Goal: Transaction & Acquisition: Purchase product/service

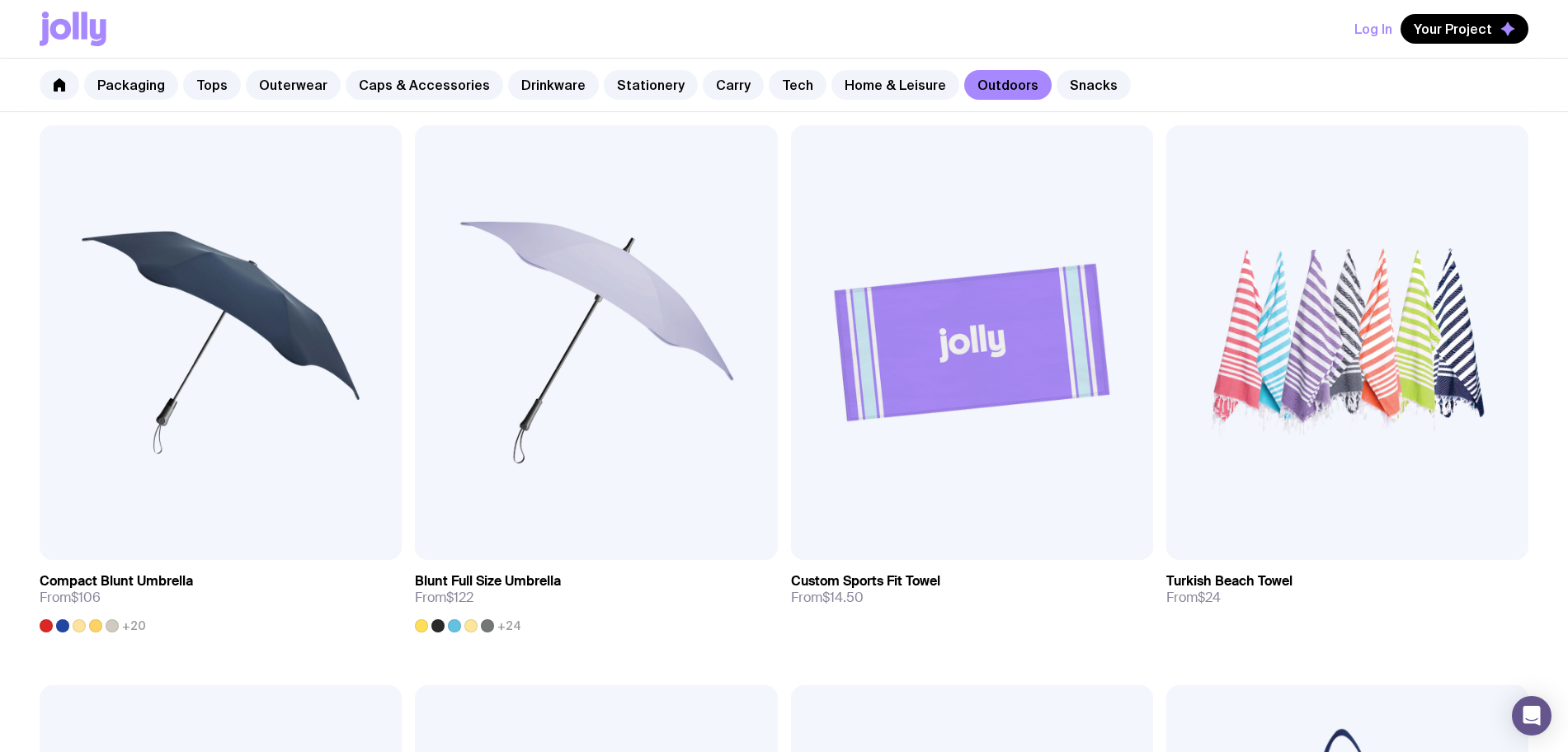
scroll to position [619, 0]
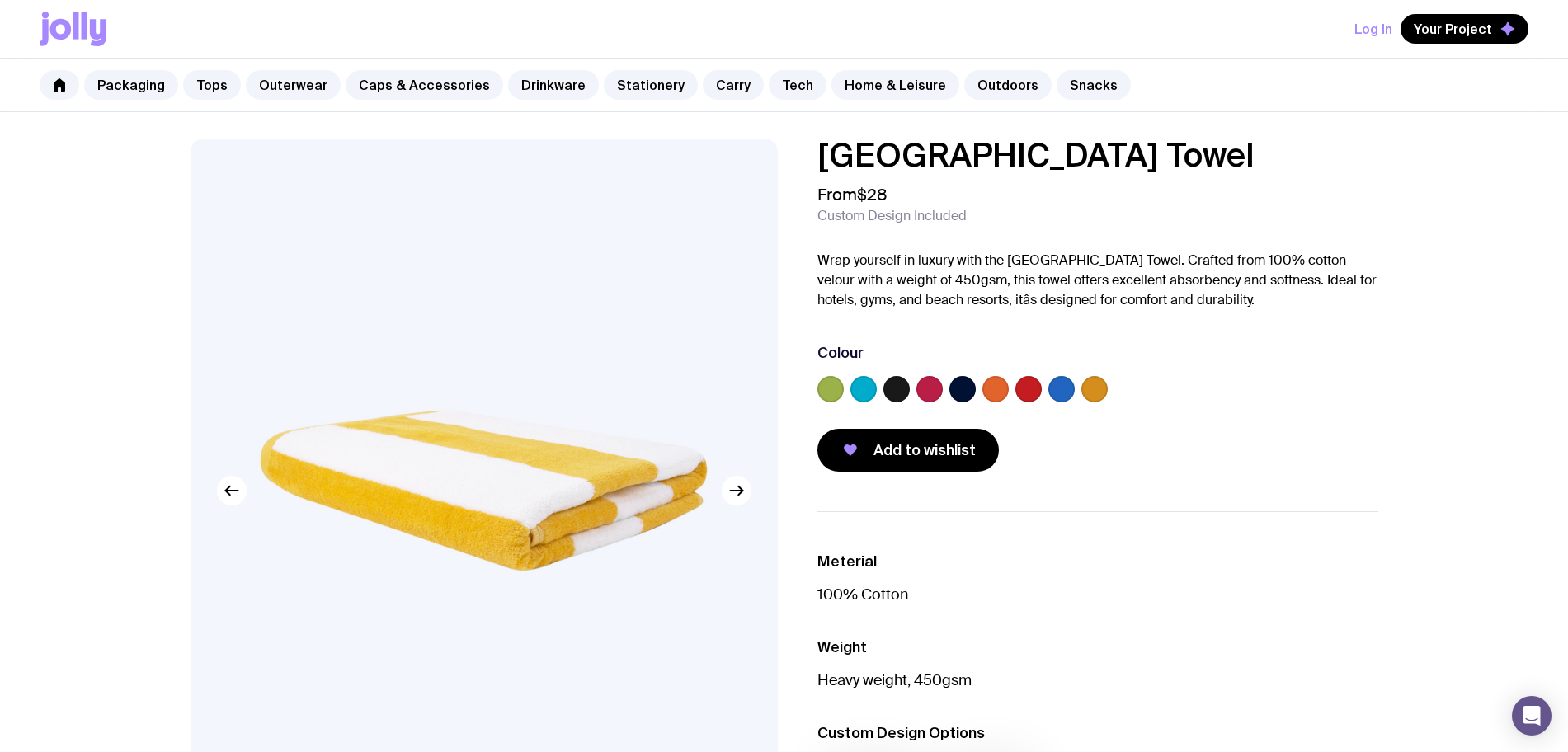
click at [829, 400] on label at bounding box center [830, 388] width 26 height 26
click at [0, 0] on input "radio" at bounding box center [0, 0] width 0 height 0
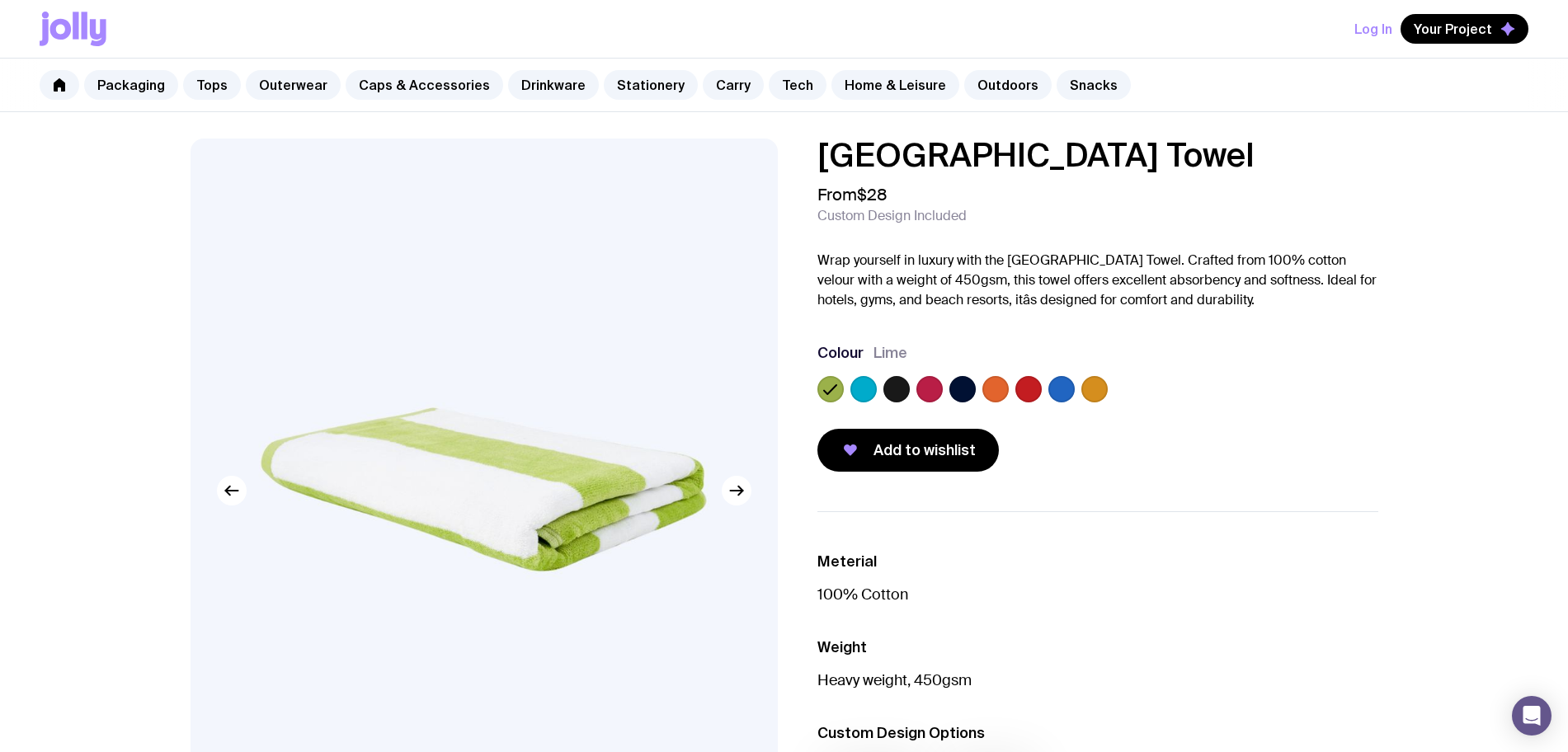
click at [900, 389] on label at bounding box center [895, 388] width 26 height 26
click at [0, 0] on input "radio" at bounding box center [0, 0] width 0 height 0
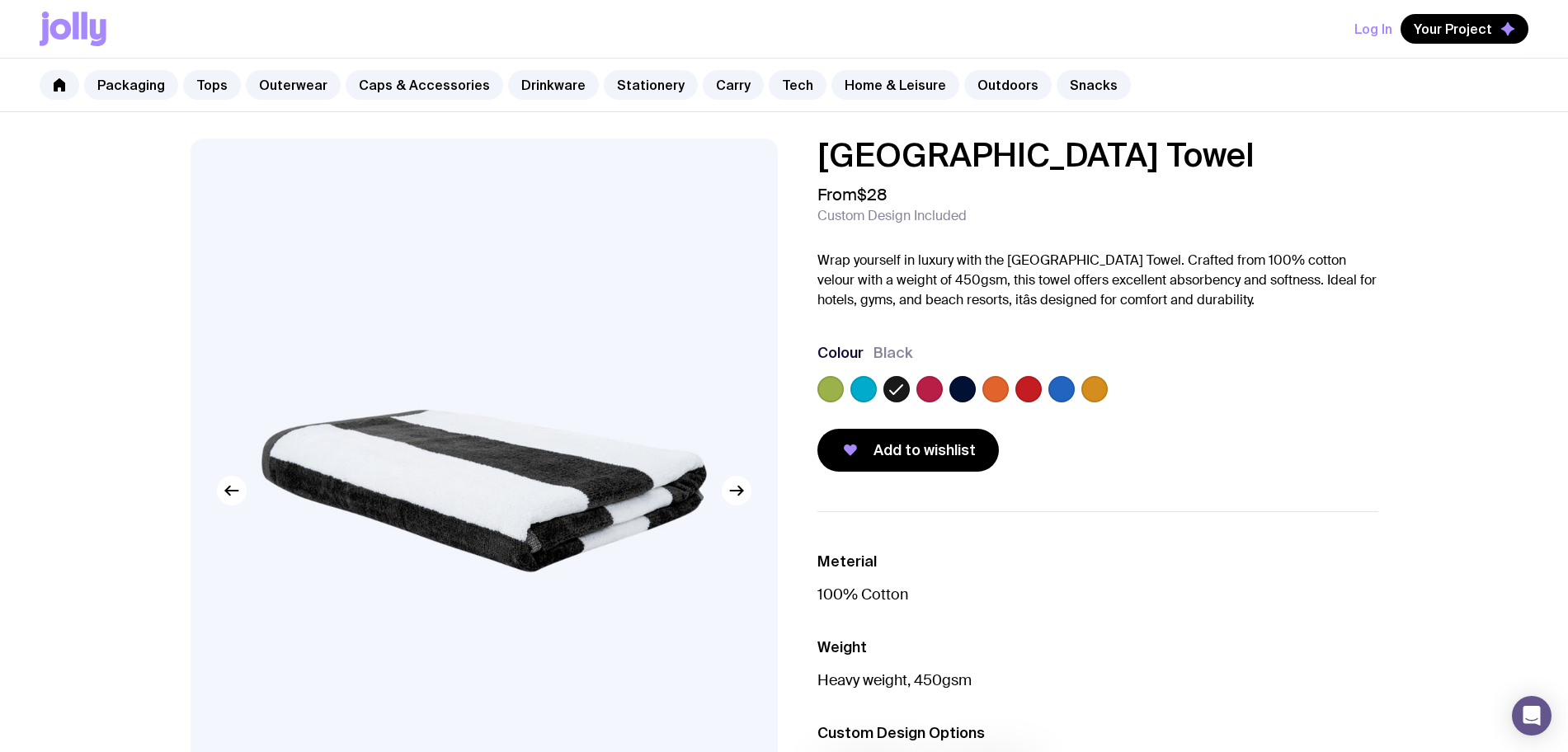
click at [826, 390] on label at bounding box center [830, 388] width 26 height 26
click at [0, 0] on input "radio" at bounding box center [0, 0] width 0 height 0
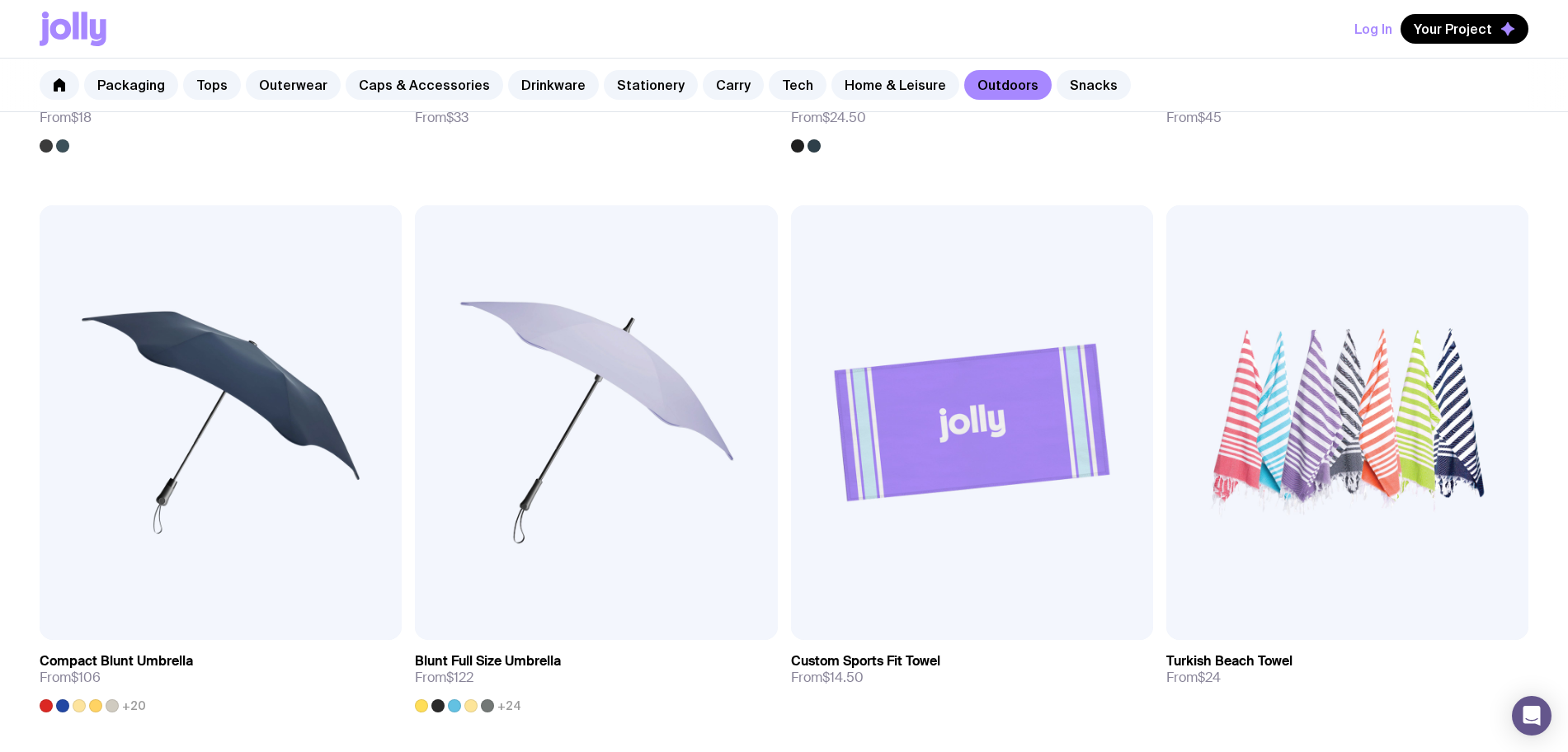
scroll to position [619, 0]
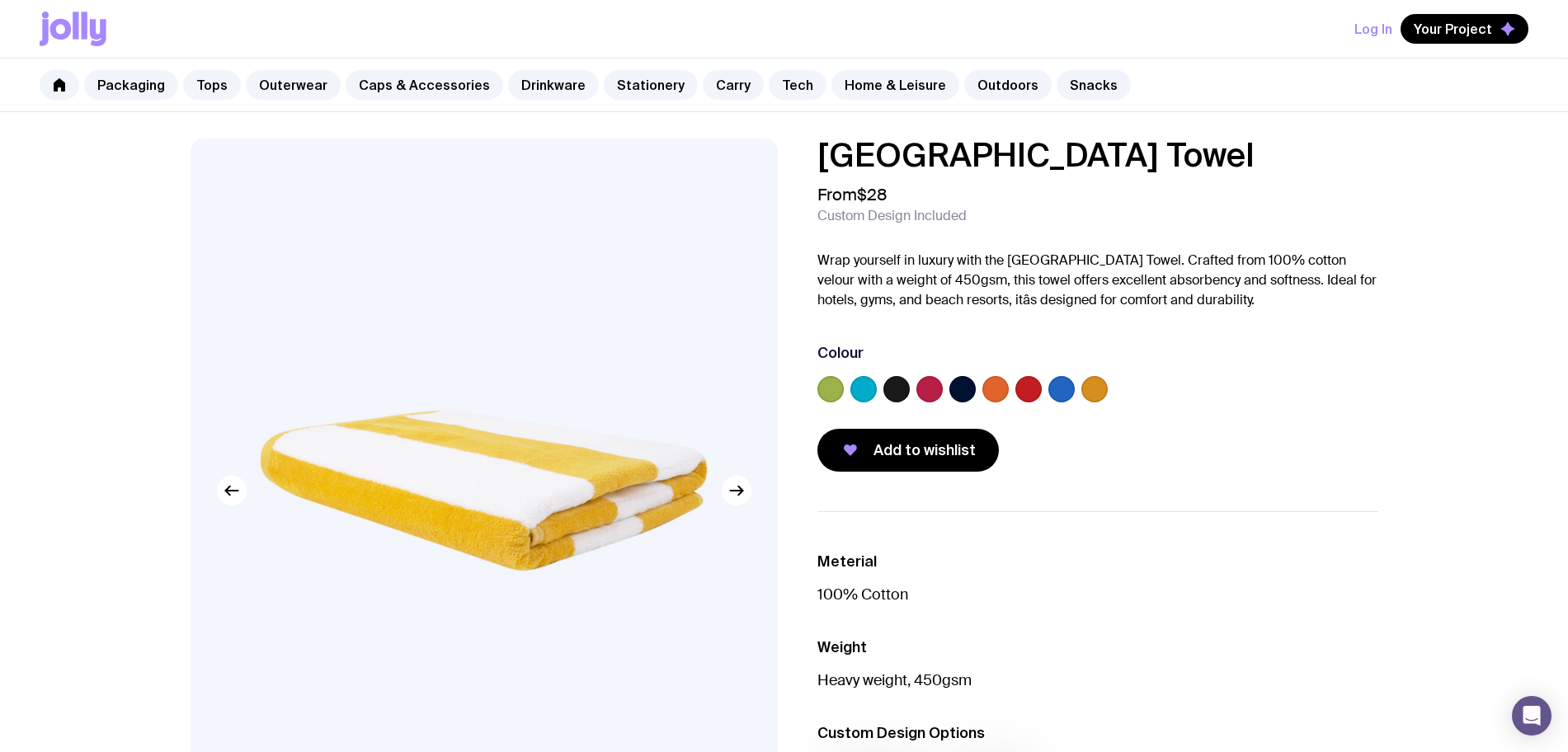
click at [826, 387] on label at bounding box center [830, 388] width 26 height 26
click at [0, 0] on input "radio" at bounding box center [0, 0] width 0 height 0
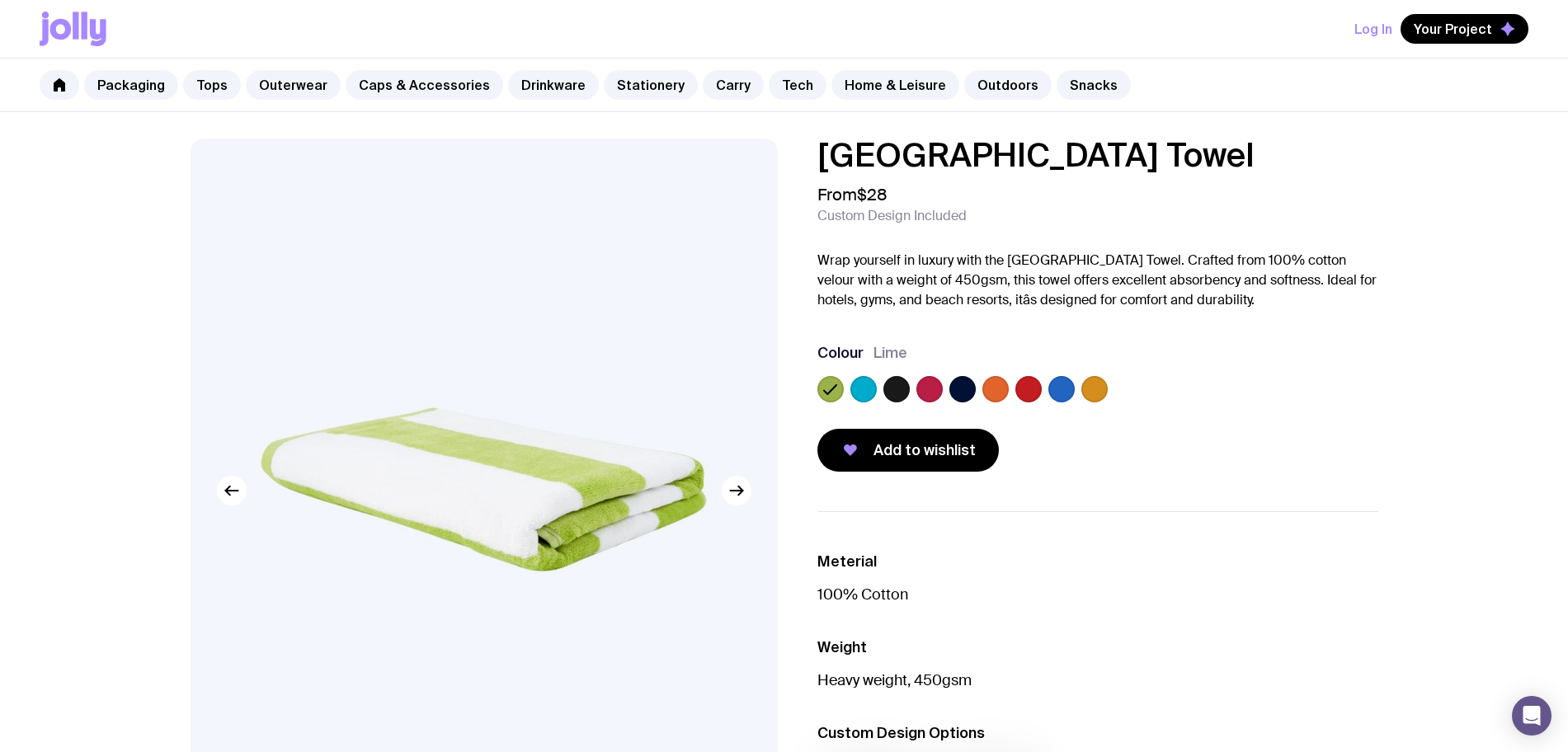
drag, startPoint x: 898, startPoint y: 394, endPoint x: 852, endPoint y: 401, distance: 46.5
click at [898, 394] on label at bounding box center [895, 388] width 26 height 26
click at [0, 0] on input "radio" at bounding box center [0, 0] width 0 height 0
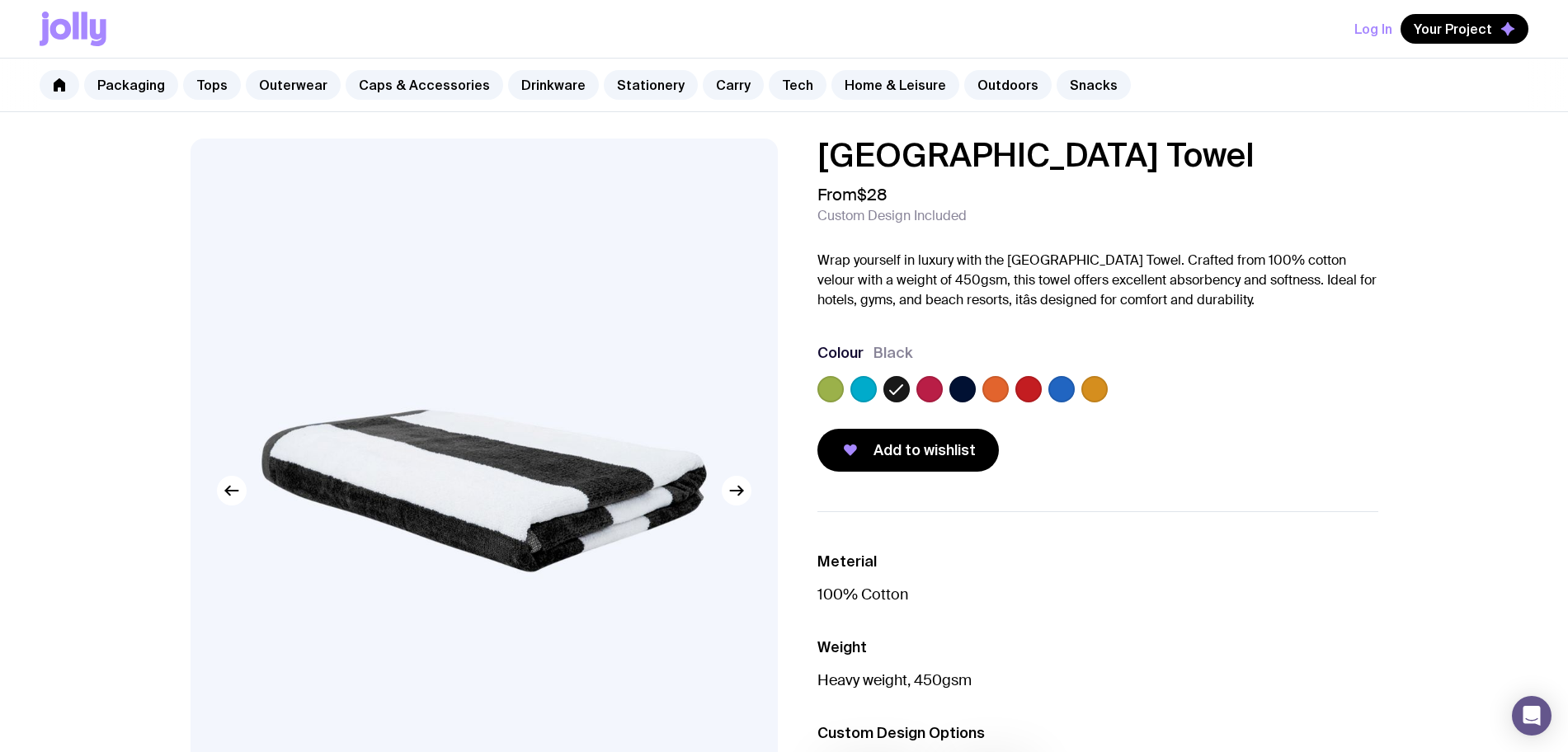
click at [963, 393] on label at bounding box center [962, 388] width 26 height 26
click at [0, 0] on input "radio" at bounding box center [0, 0] width 0 height 0
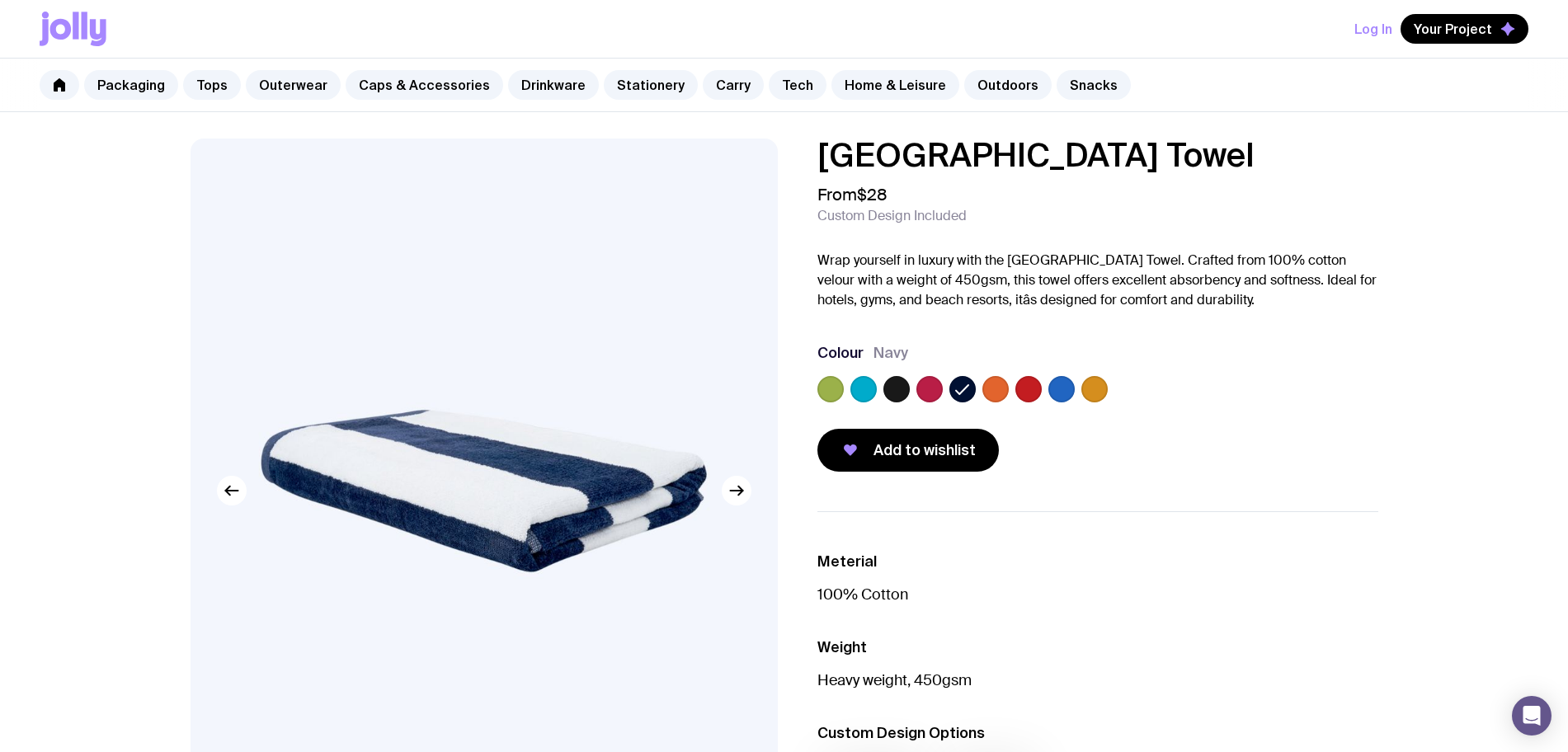
click at [871, 389] on label at bounding box center [863, 388] width 26 height 26
click at [0, 0] on input "radio" at bounding box center [0, 0] width 0 height 0
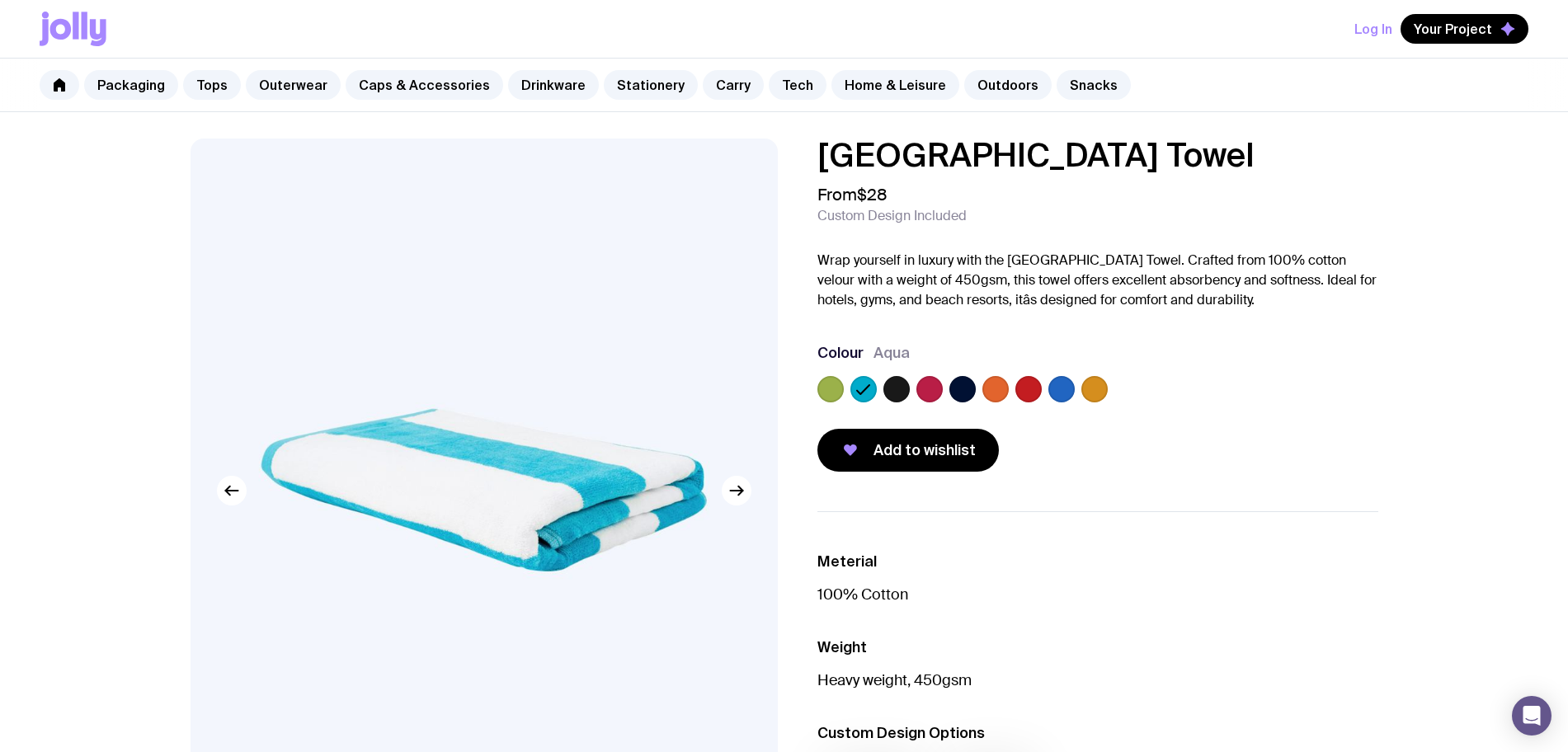
click at [805, 389] on div "[GEOGRAPHIC_DATA] Towel From $28 Custom Design Included Wrap yourself in luxury…" at bounding box center [1084, 304] width 587 height 333
click at [836, 389] on label at bounding box center [830, 388] width 26 height 26
click at [0, 0] on input "radio" at bounding box center [0, 0] width 0 height 0
